Goal: Find specific page/section: Find specific page/section

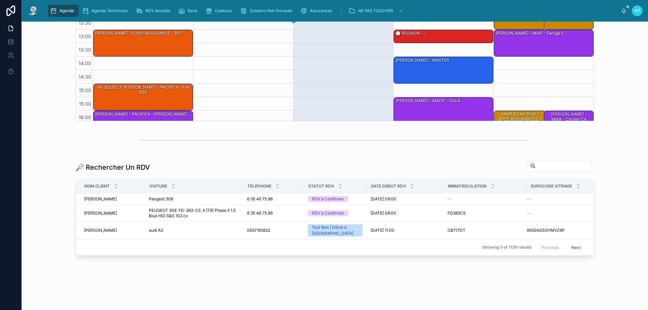
scroll to position [167, 0]
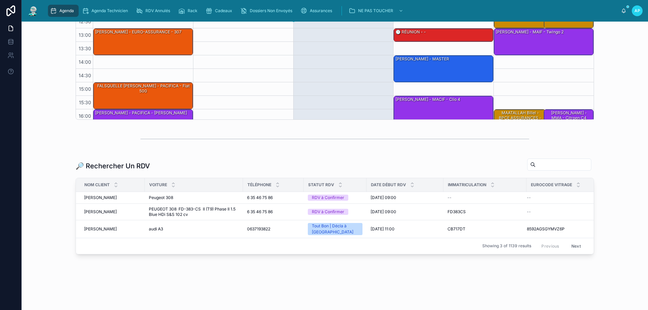
click at [536, 162] on input "text" at bounding box center [563, 164] width 55 height 9
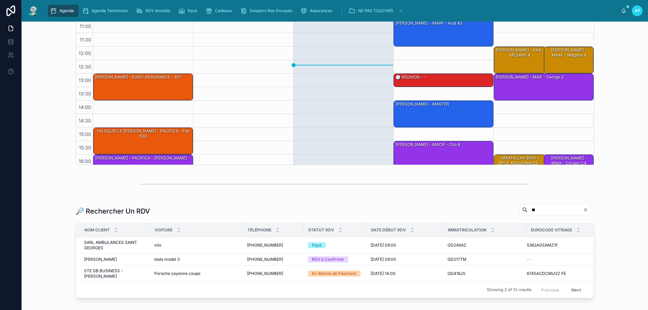
scroll to position [167, 0]
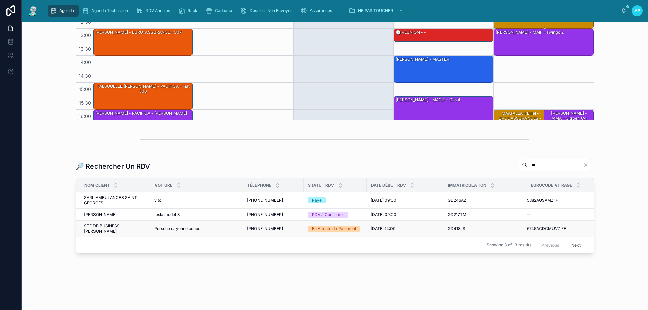
type input "**"
click at [169, 228] on span "Porsche cayenne coupe" at bounding box center [177, 228] width 46 height 5
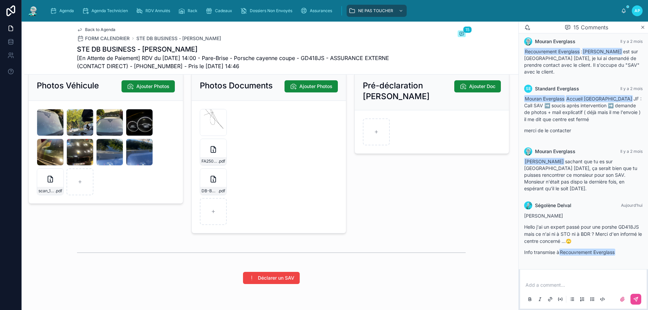
scroll to position [1124, 0]
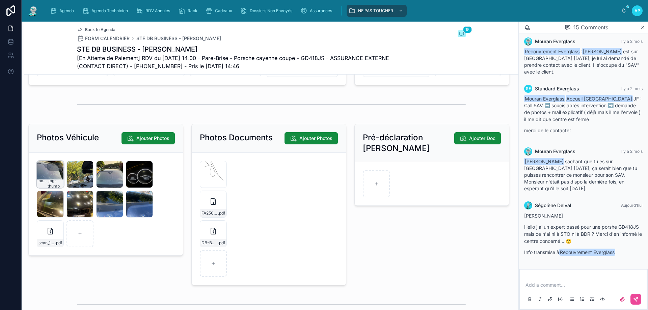
click at [45, 188] on div "pordu3 .jpg-thumb" at bounding box center [50, 174] width 27 height 27
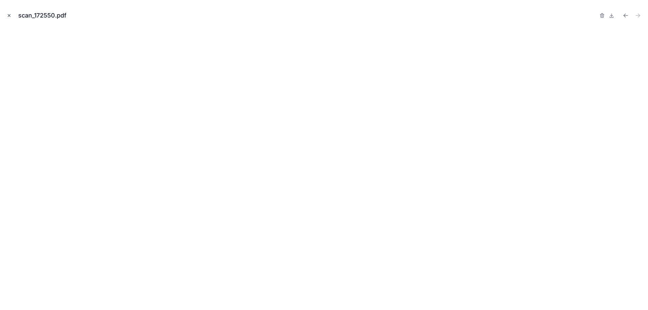
click at [7, 15] on icon "Close modal" at bounding box center [9, 15] width 5 height 5
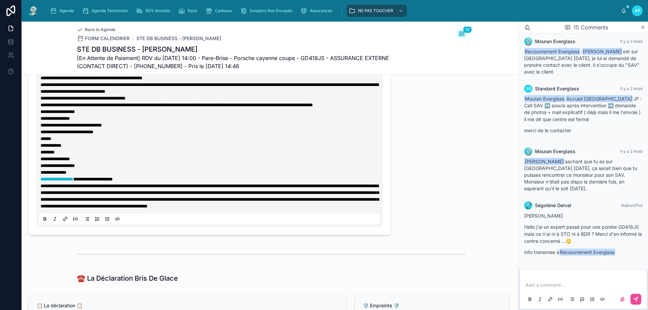
scroll to position [381, 0]
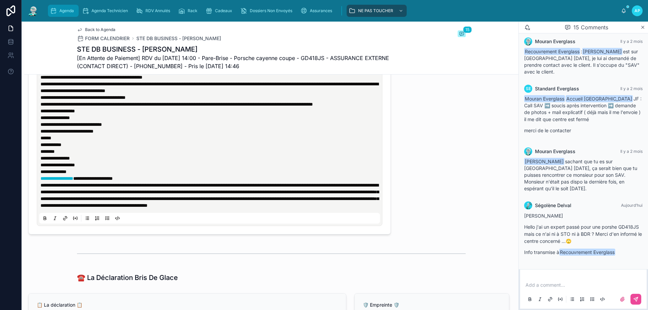
click at [68, 5] on link "Agenda" at bounding box center [63, 11] width 31 height 12
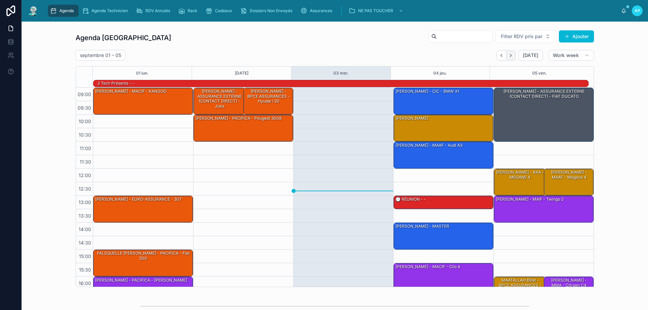
click at [510, 53] on icon "Next" at bounding box center [511, 55] width 5 height 5
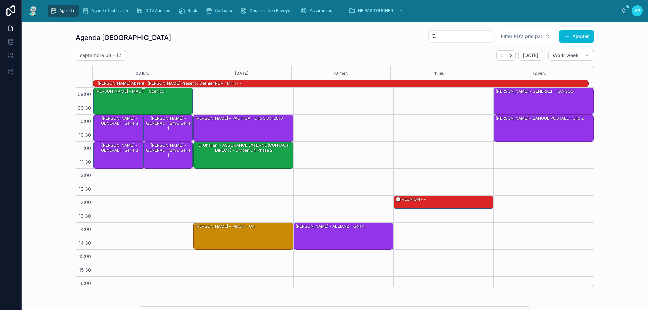
click at [137, 100] on div "[PERSON_NAME] - MACIF - scenic3" at bounding box center [144, 101] width 98 height 26
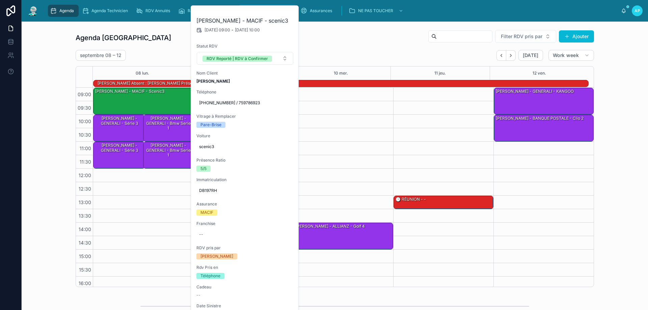
click at [0, 0] on button at bounding box center [0, 0] width 0 height 0
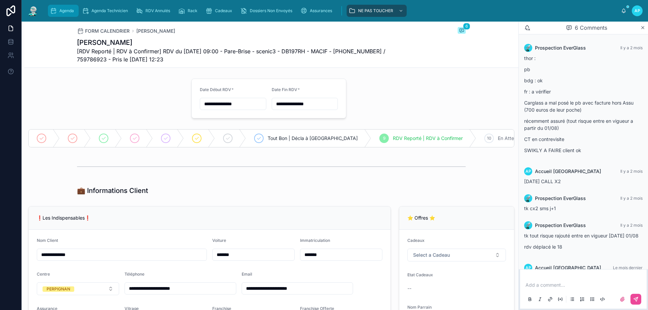
click at [64, 15] on div "Agenda" at bounding box center [63, 10] width 27 height 11
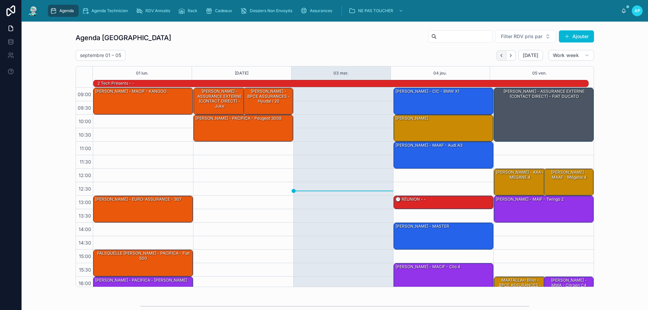
click at [504, 57] on button "Back" at bounding box center [502, 55] width 10 height 10
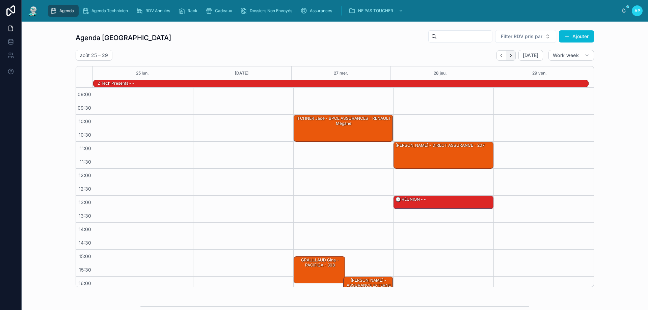
click at [511, 56] on icon "Next" at bounding box center [511, 55] width 5 height 5
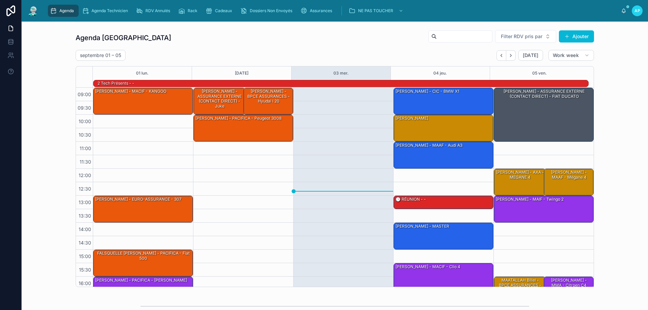
click at [509, 55] on icon "Next" at bounding box center [511, 55] width 5 height 5
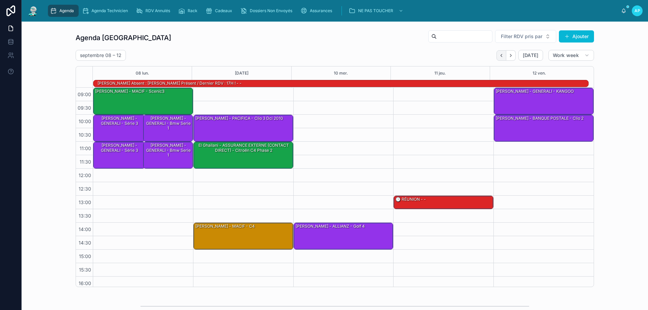
click at [502, 56] on icon "Back" at bounding box center [501, 55] width 5 height 5
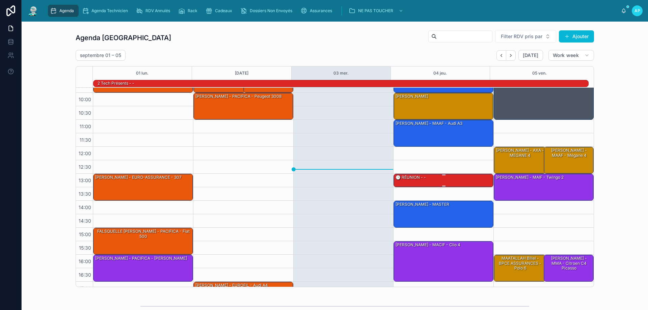
scroll to position [34, 0]
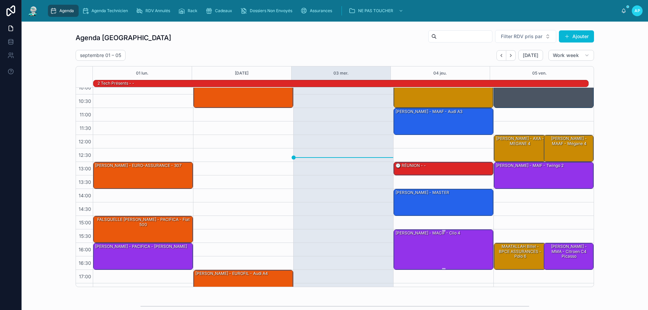
click at [433, 243] on div "[PERSON_NAME] - MACIF - Clio 4" at bounding box center [444, 249] width 98 height 39
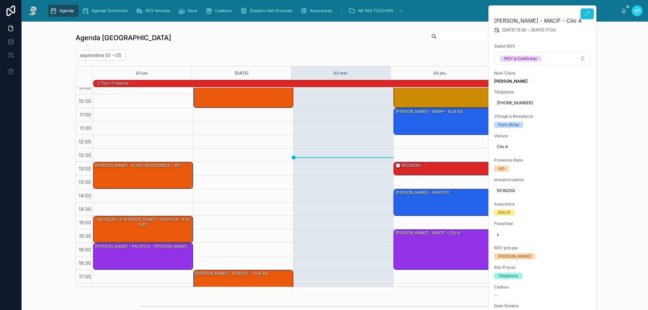
click at [587, 14] on icon at bounding box center [587, 13] width 5 height 5
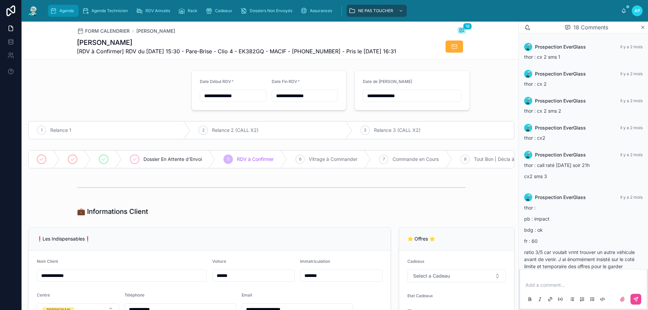
click at [70, 13] on span "Agenda" at bounding box center [66, 10] width 15 height 5
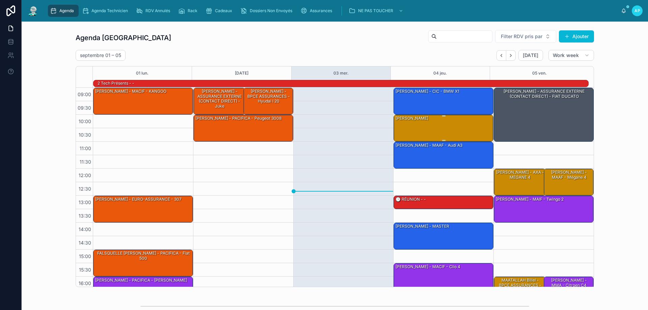
click at [396, 126] on div "[PERSON_NAME]" at bounding box center [444, 128] width 98 height 26
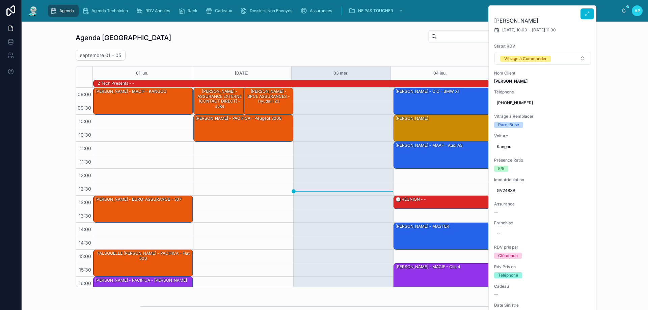
click at [579, 17] on h2 "[PERSON_NAME]" at bounding box center [542, 21] width 97 height 8
click at [583, 14] on button at bounding box center [588, 13] width 14 height 11
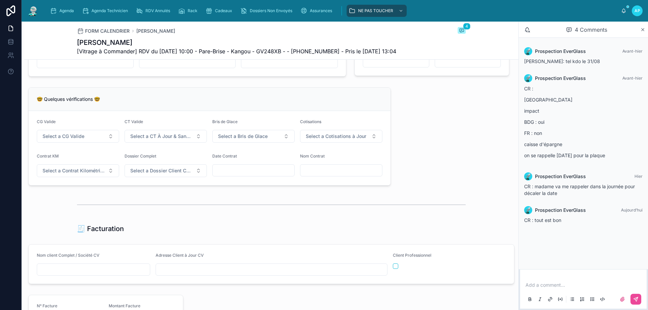
scroll to position [709, 0]
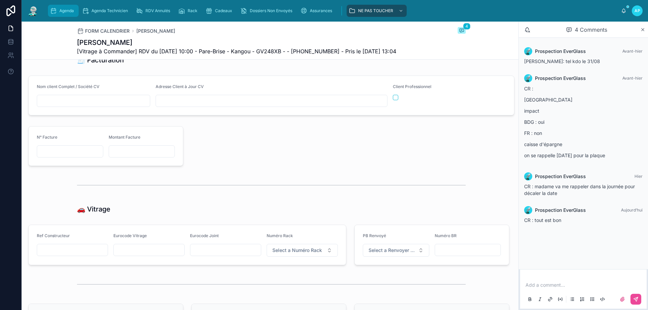
click at [54, 6] on div "Agenda" at bounding box center [63, 10] width 27 height 11
